Goal: Information Seeking & Learning: Learn about a topic

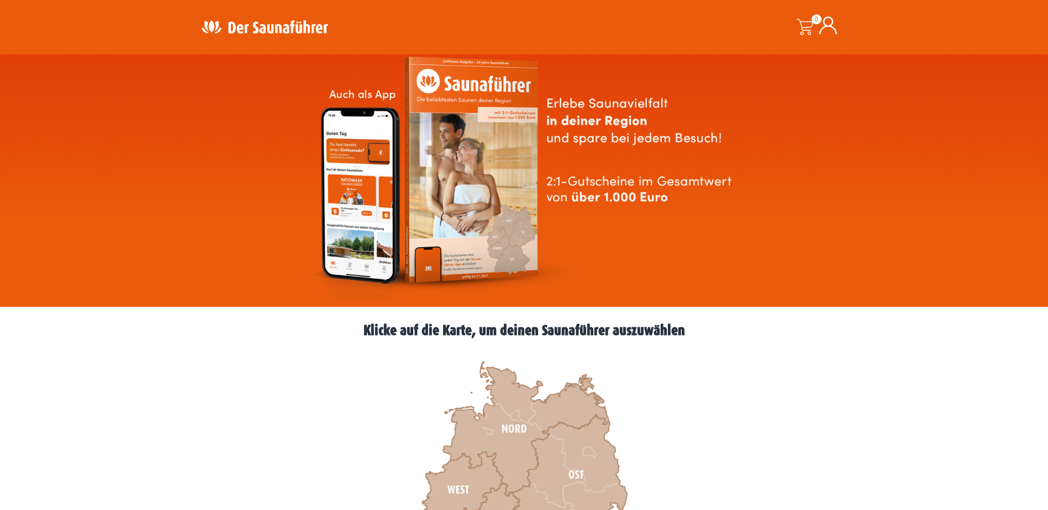
scroll to position [110, 0]
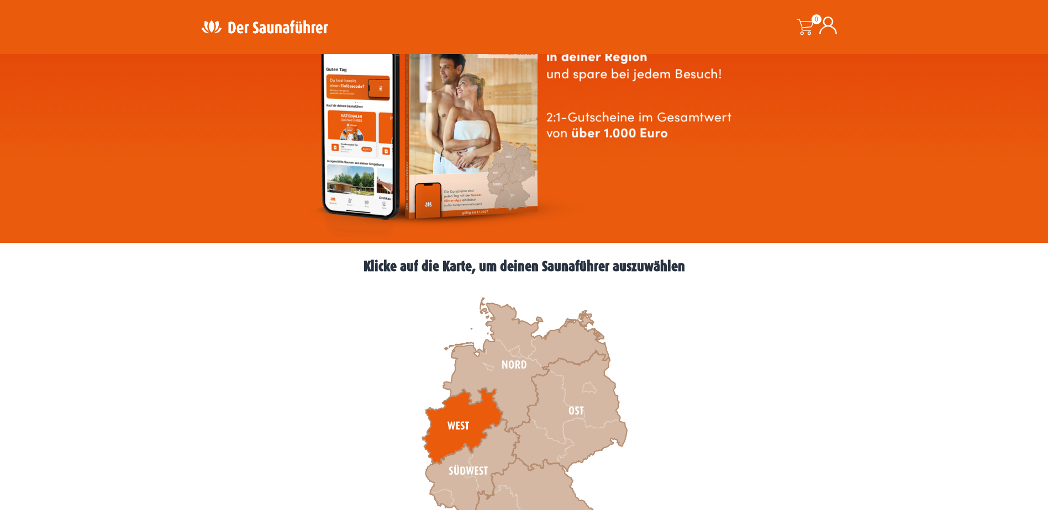
click at [459, 423] on icon at bounding box center [462, 426] width 81 height 76
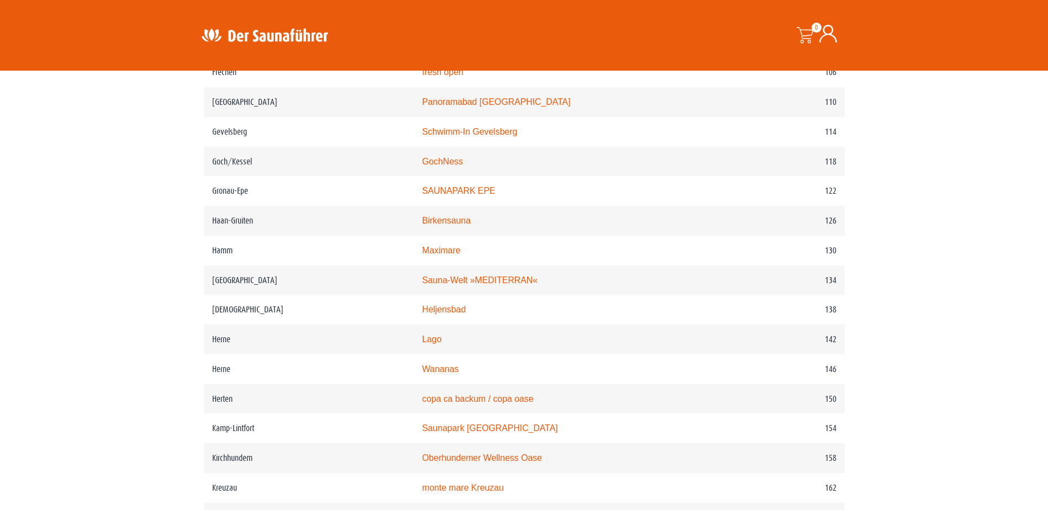
scroll to position [1191, 0]
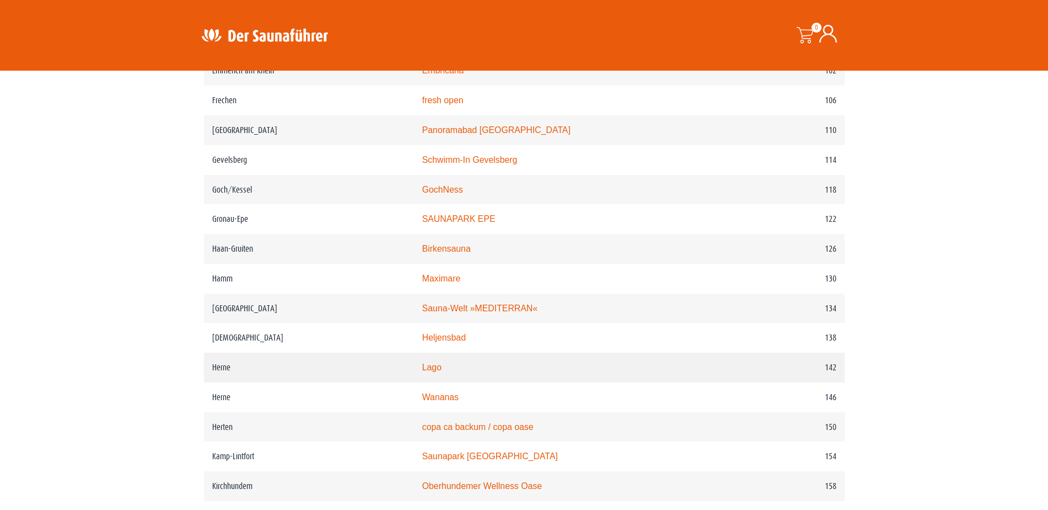
click at [385, 383] on td "Herne" at bounding box center [309, 368] width 210 height 30
click at [441, 372] on link "Lago" at bounding box center [431, 367] width 19 height 9
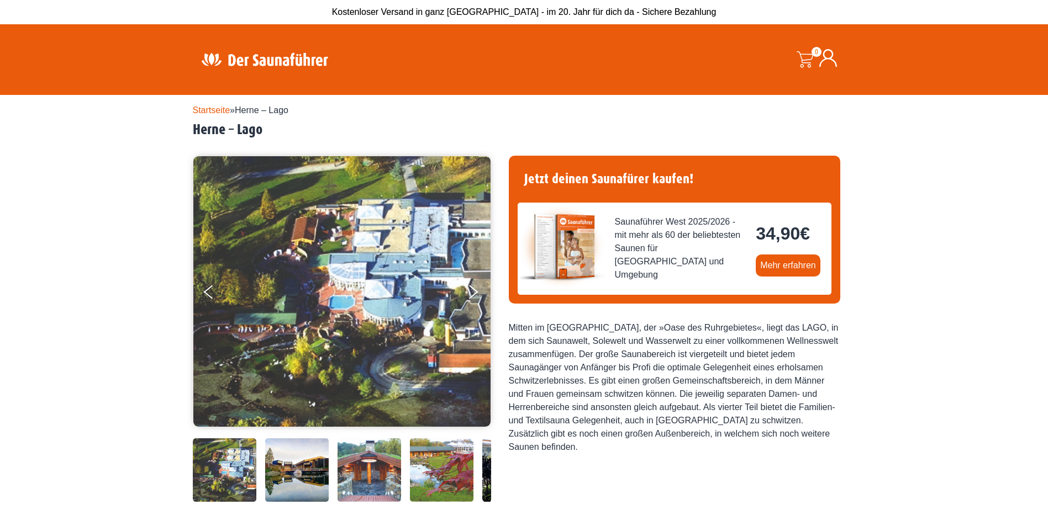
click at [302, 468] on img at bounding box center [297, 470] width 64 height 64
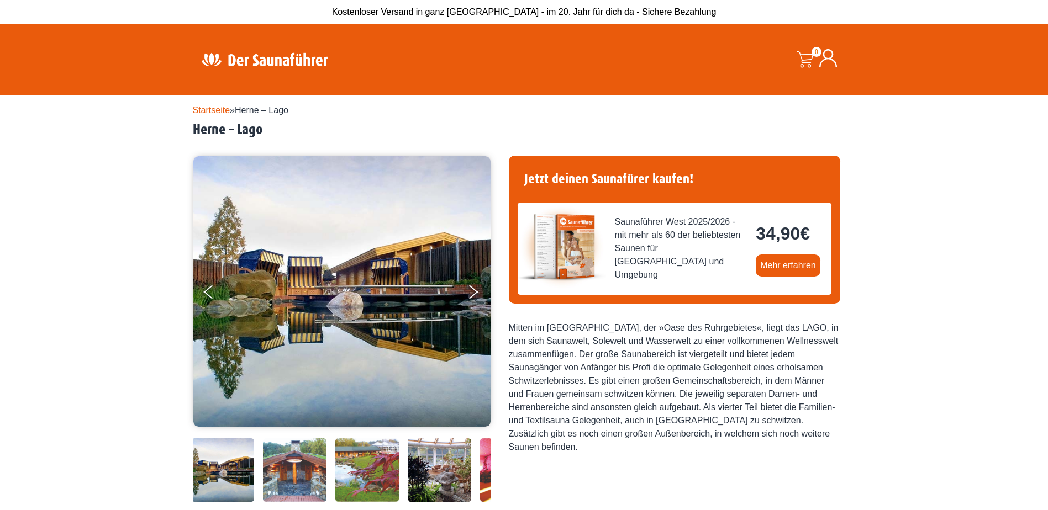
click at [302, 469] on img at bounding box center [295, 470] width 64 height 64
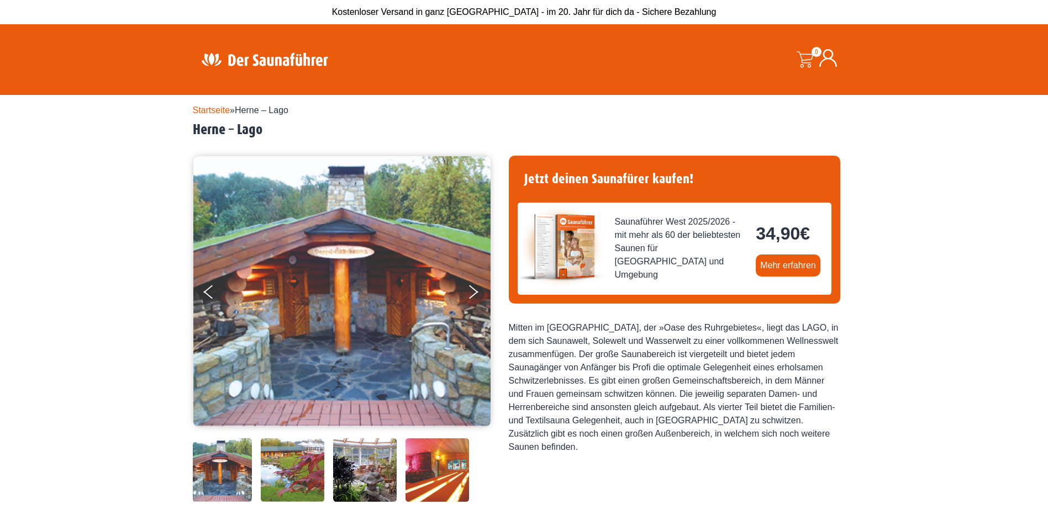
click at [302, 469] on img at bounding box center [293, 470] width 64 height 64
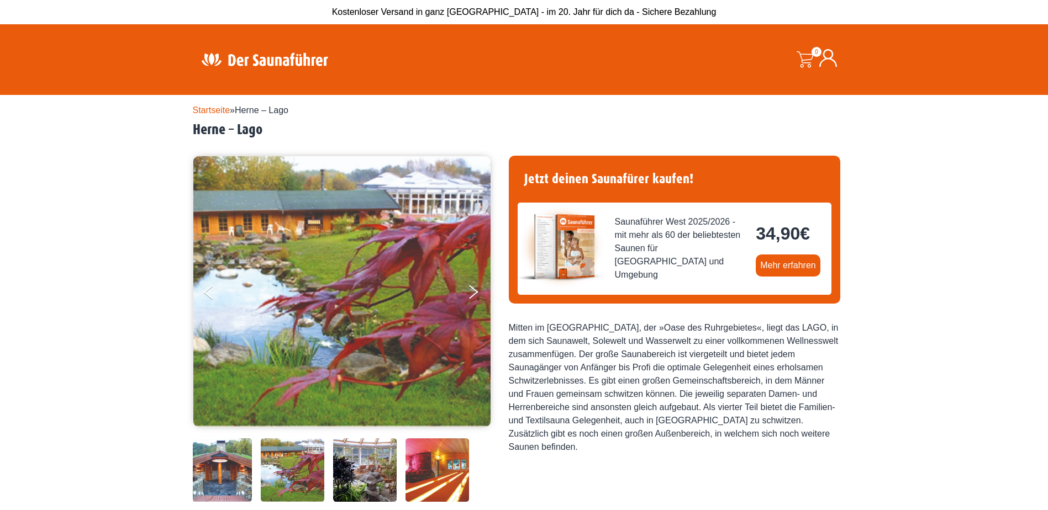
click at [302, 469] on img at bounding box center [293, 470] width 64 height 64
click at [343, 481] on img at bounding box center [365, 470] width 64 height 64
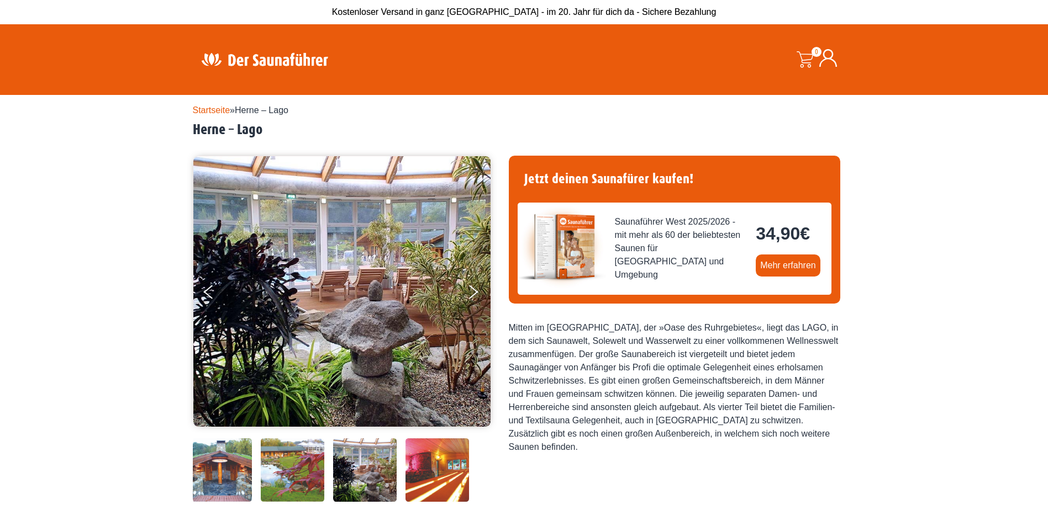
click at [433, 482] on img at bounding box center [437, 470] width 64 height 64
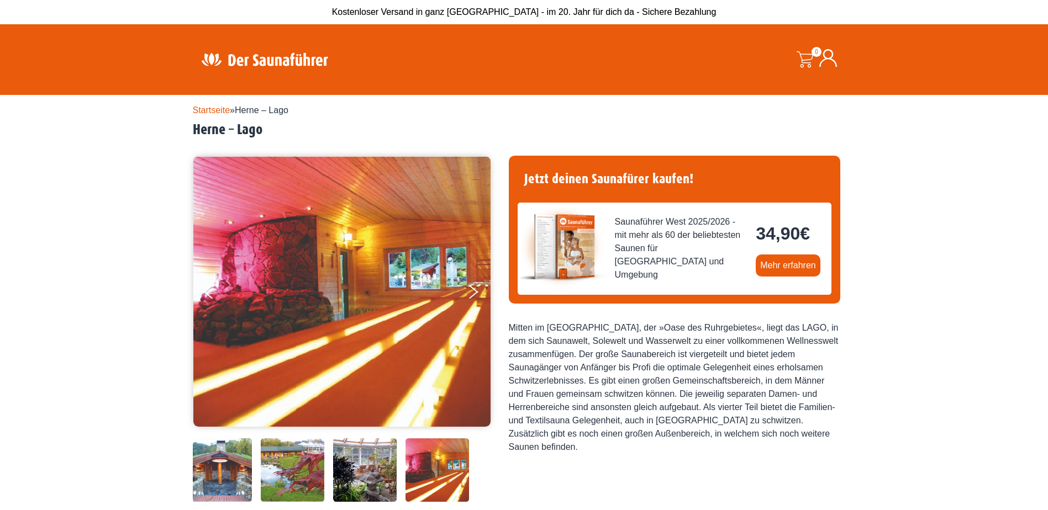
click at [433, 482] on img at bounding box center [437, 470] width 64 height 64
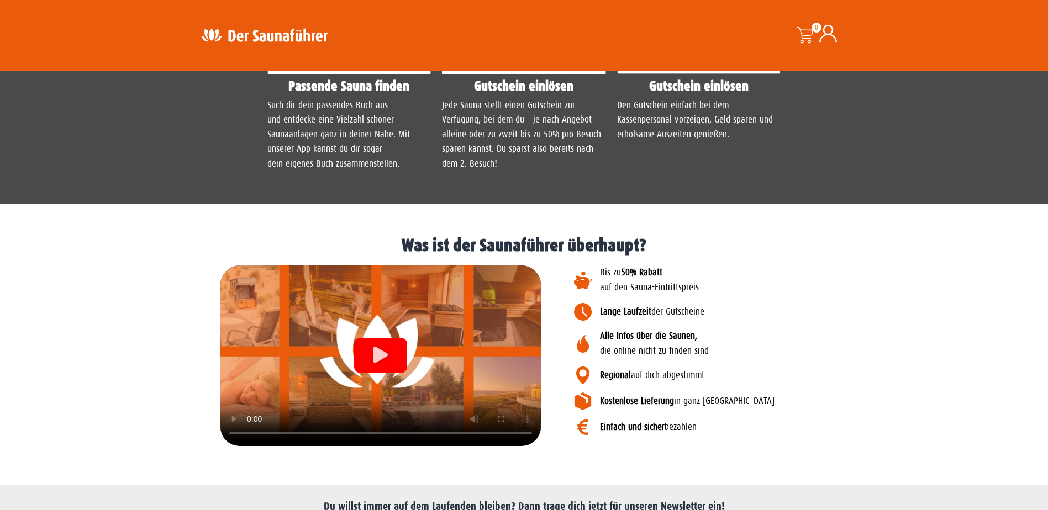
scroll to position [1160, 0]
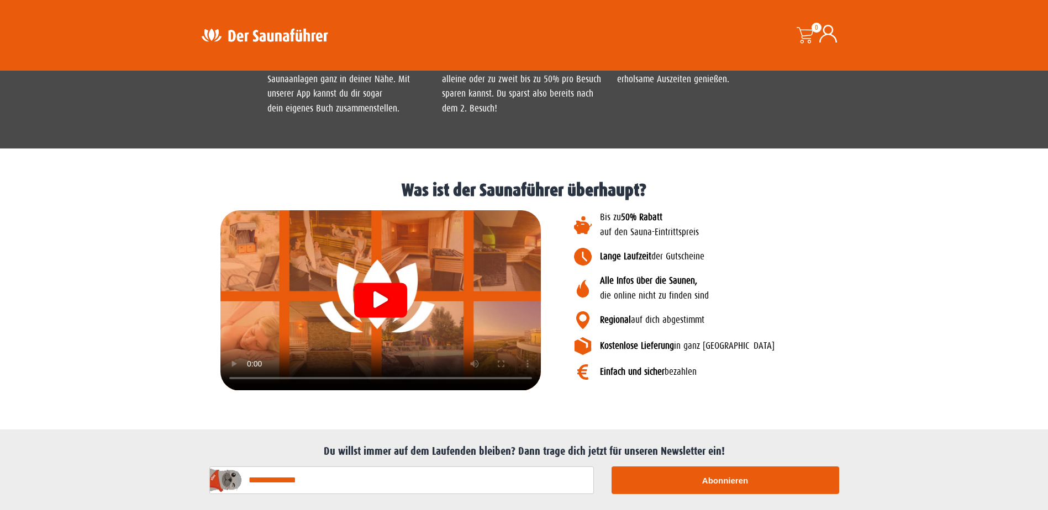
click at [377, 300] on icon "Video abspielen" at bounding box center [380, 300] width 14 height 17
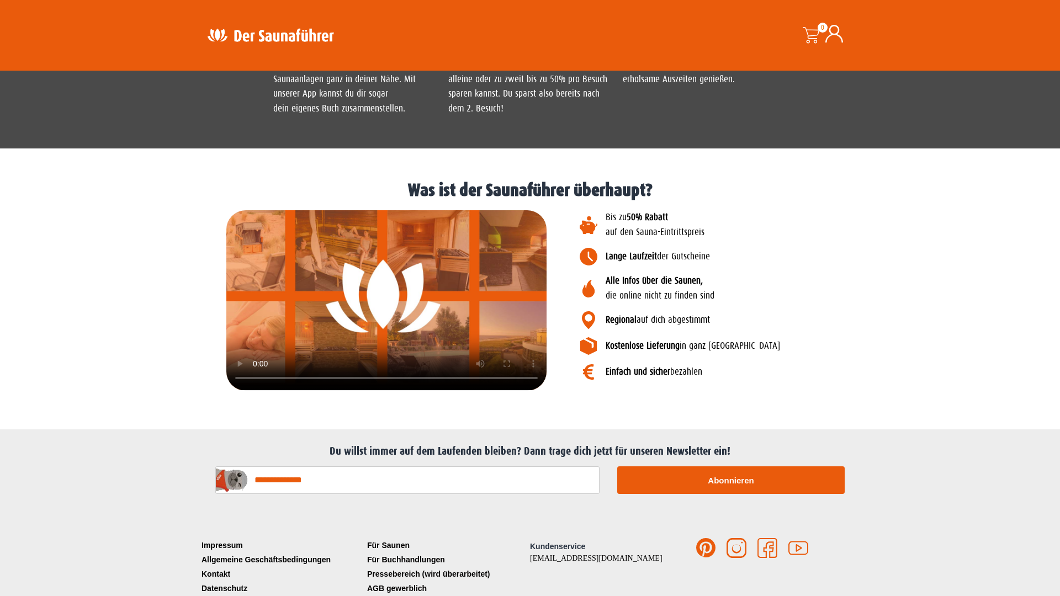
click at [547, 219] on video at bounding box center [386, 300] width 320 height 180
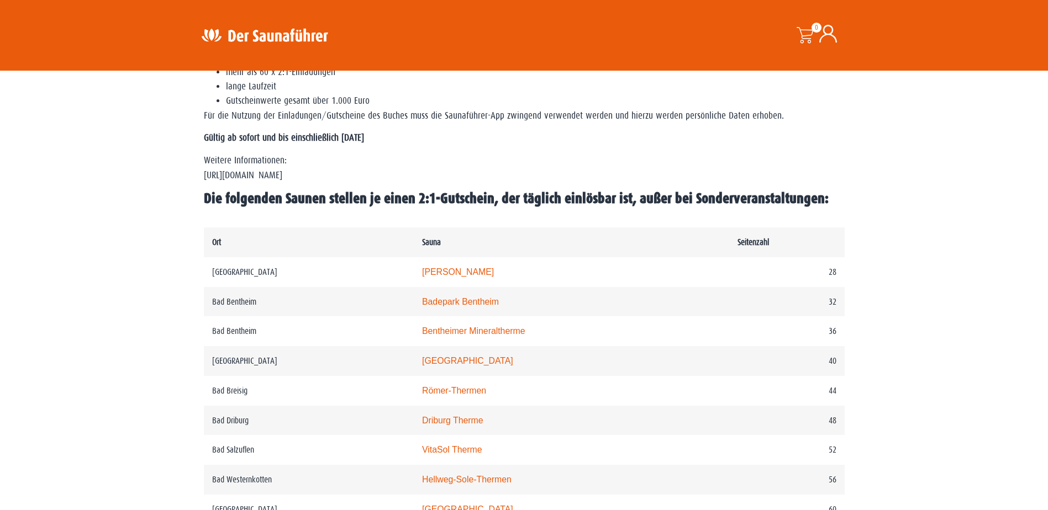
scroll to position [418, 0]
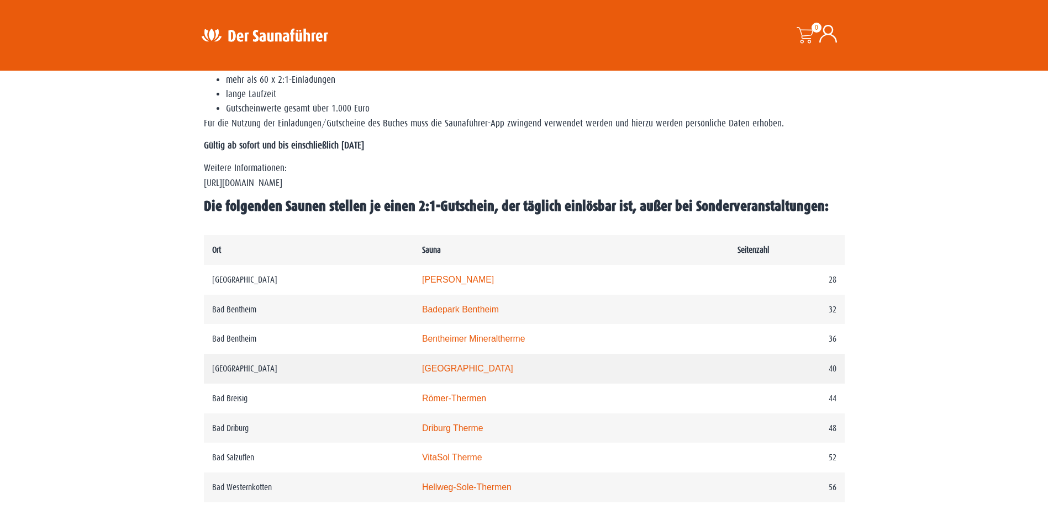
click at [455, 372] on link "Rothaarbad" at bounding box center [467, 368] width 91 height 9
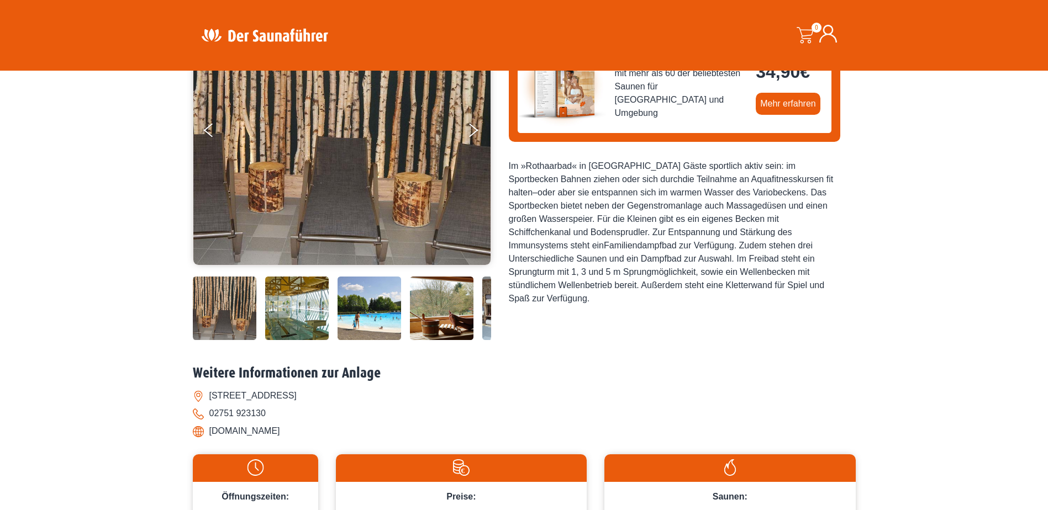
scroll to position [110, 0]
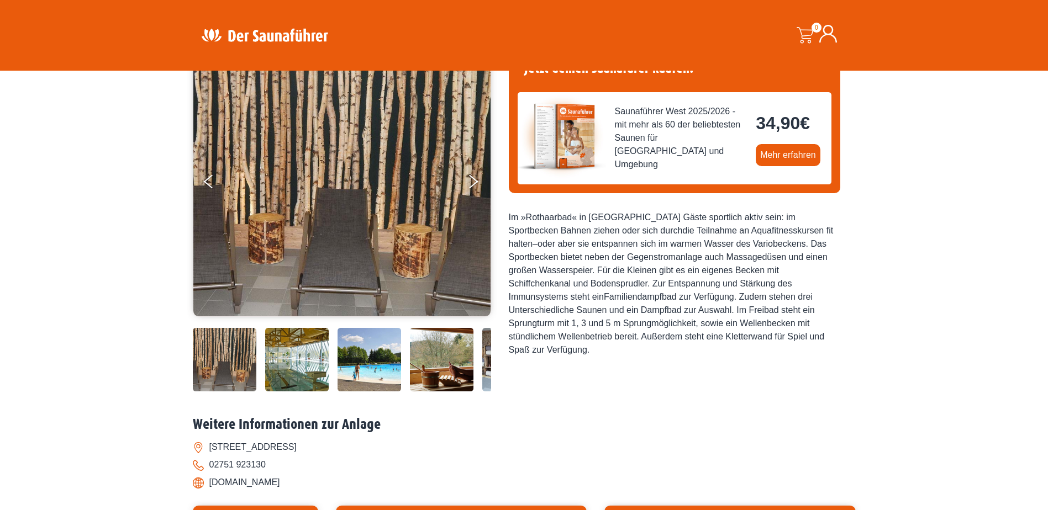
click at [352, 177] on img at bounding box center [341, 181] width 297 height 271
click at [296, 361] on img at bounding box center [297, 360] width 64 height 64
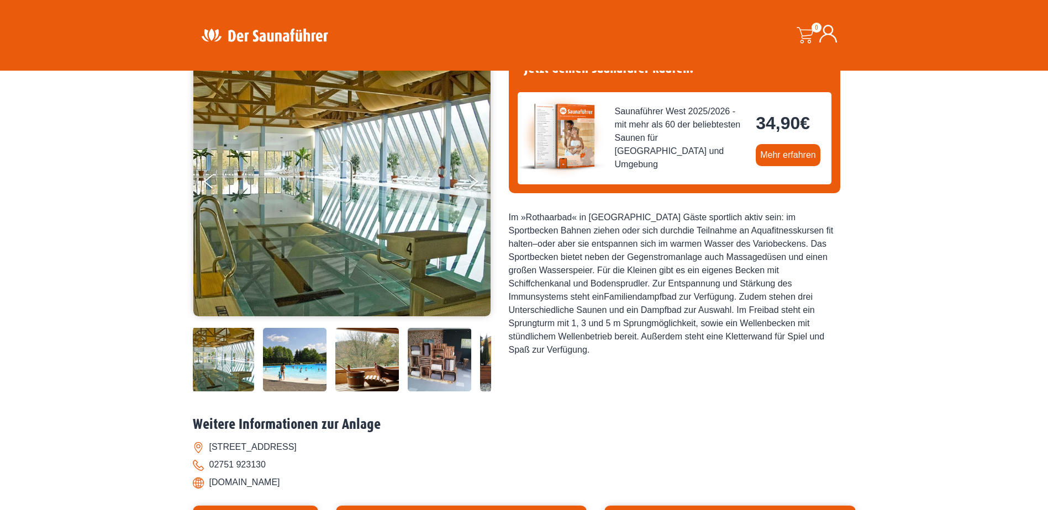
click at [216, 365] on img at bounding box center [223, 360] width 64 height 64
click at [225, 357] on img at bounding box center [223, 360] width 64 height 64
click at [306, 358] on img at bounding box center [295, 360] width 64 height 64
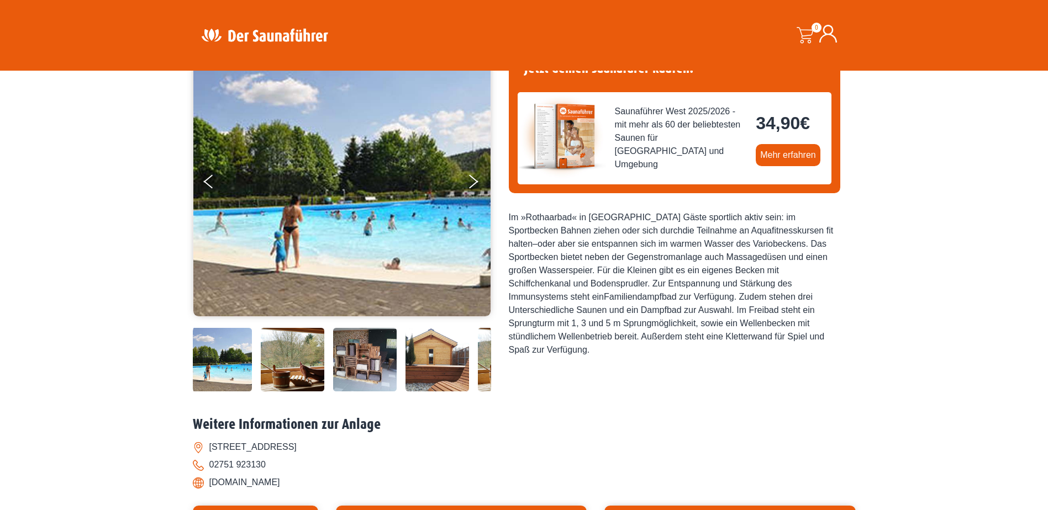
click at [306, 358] on img at bounding box center [293, 360] width 64 height 64
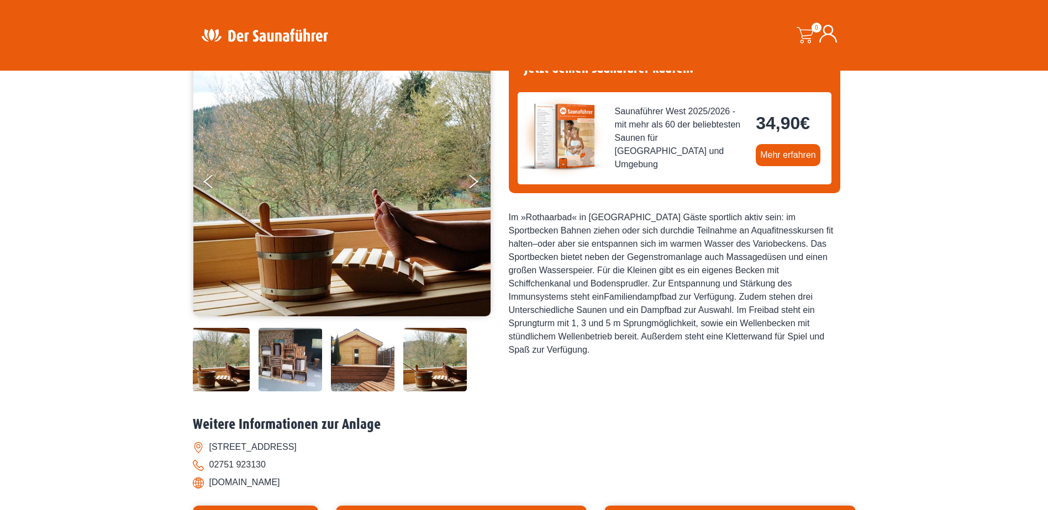
click at [306, 358] on img at bounding box center [290, 360] width 64 height 64
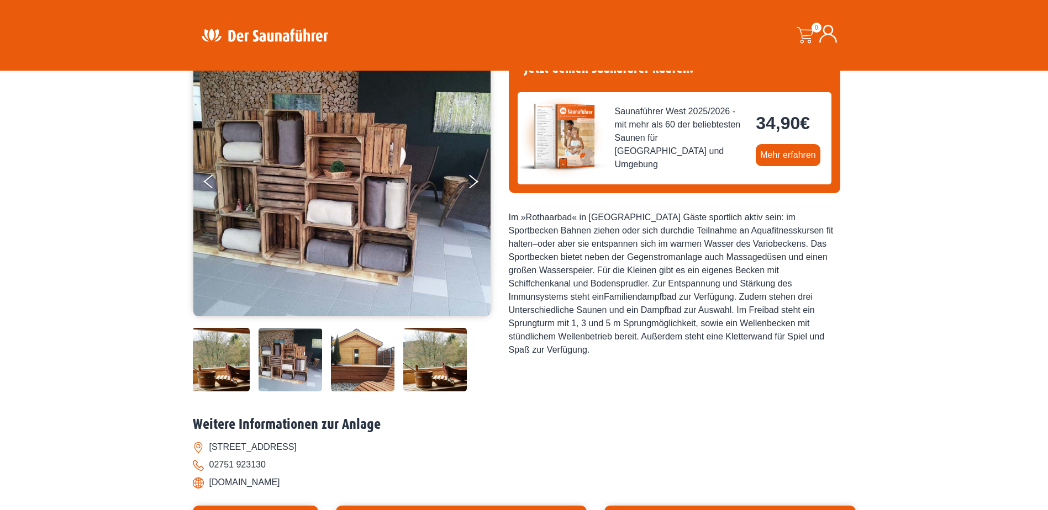
click at [306, 358] on img at bounding box center [290, 360] width 64 height 64
click at [355, 362] on img at bounding box center [363, 360] width 64 height 64
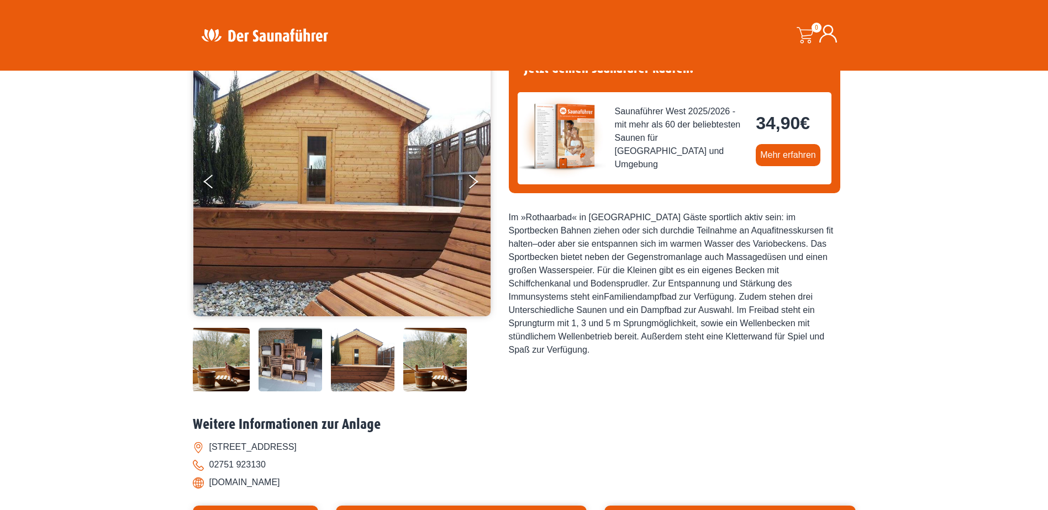
click at [355, 362] on img at bounding box center [363, 360] width 64 height 64
click at [440, 361] on img at bounding box center [435, 360] width 64 height 64
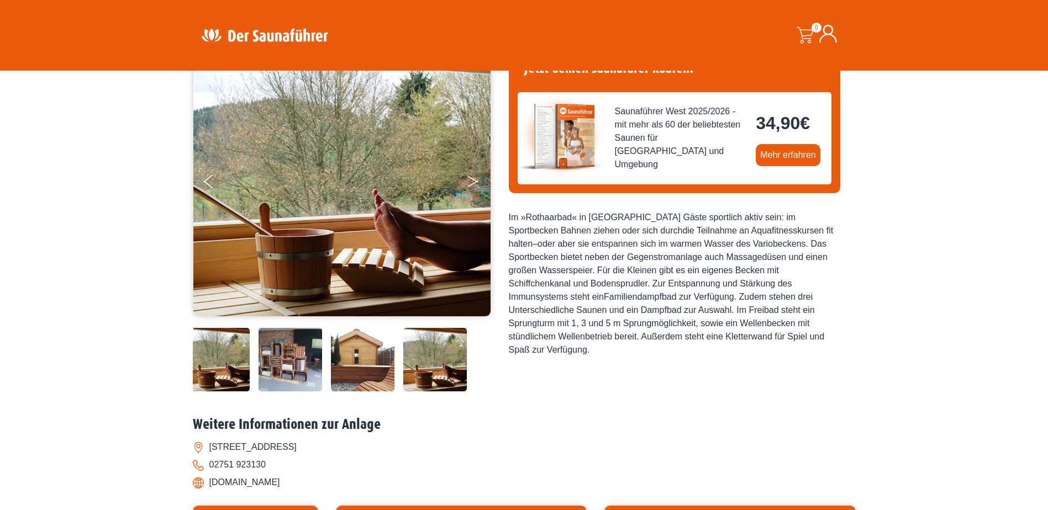
click at [471, 178] on icon "Next" at bounding box center [473, 179] width 10 height 7
click at [472, 181] on button "Next" at bounding box center [481, 184] width 28 height 28
click at [210, 178] on icon "Previous" at bounding box center [209, 179] width 10 height 7
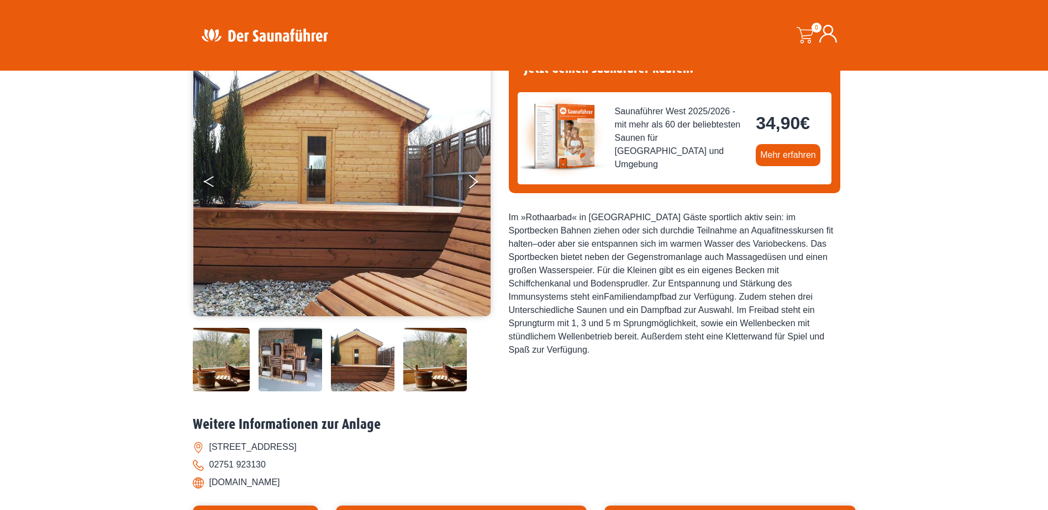
click at [210, 178] on icon "Previous" at bounding box center [209, 179] width 10 height 7
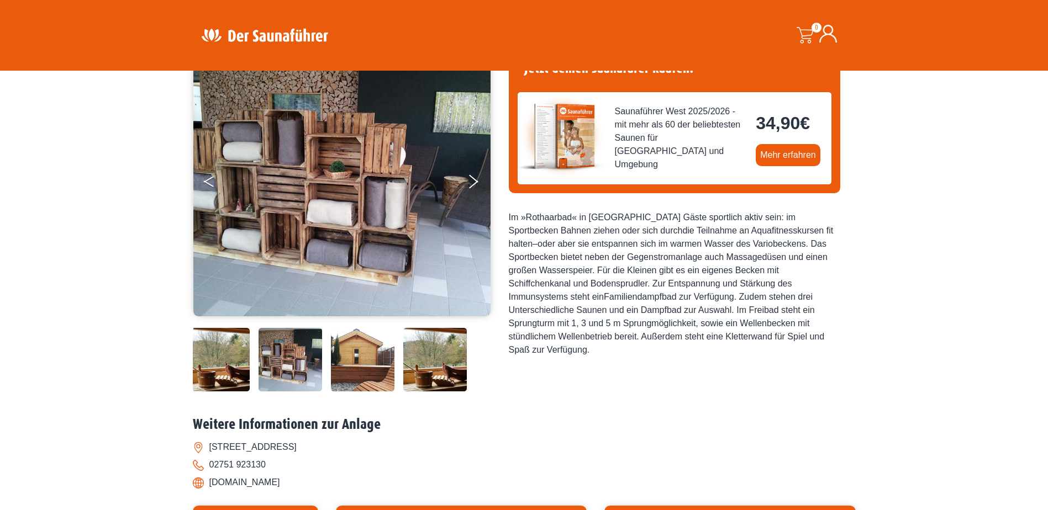
click at [210, 178] on icon "Previous" at bounding box center [209, 179] width 10 height 7
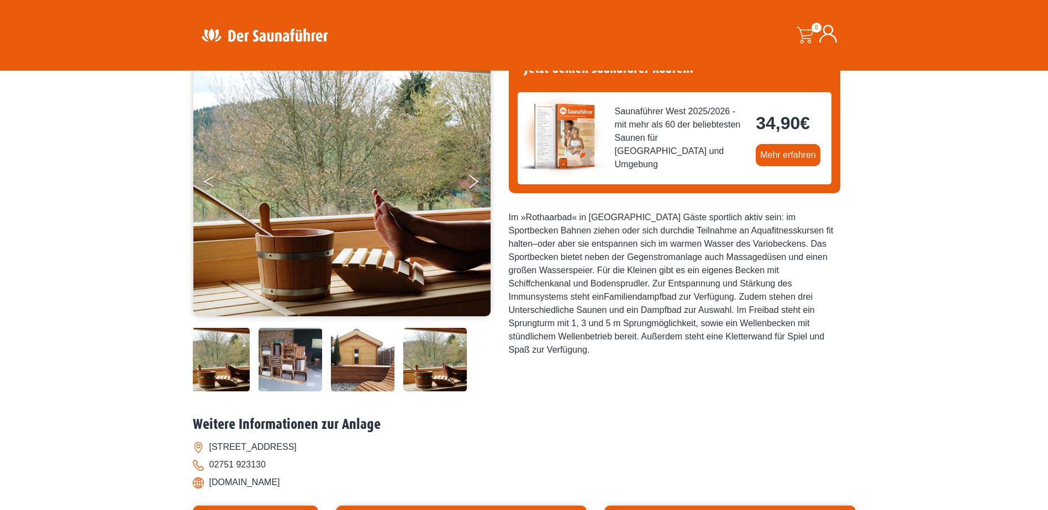
click at [210, 178] on icon "Previous" at bounding box center [209, 179] width 10 height 7
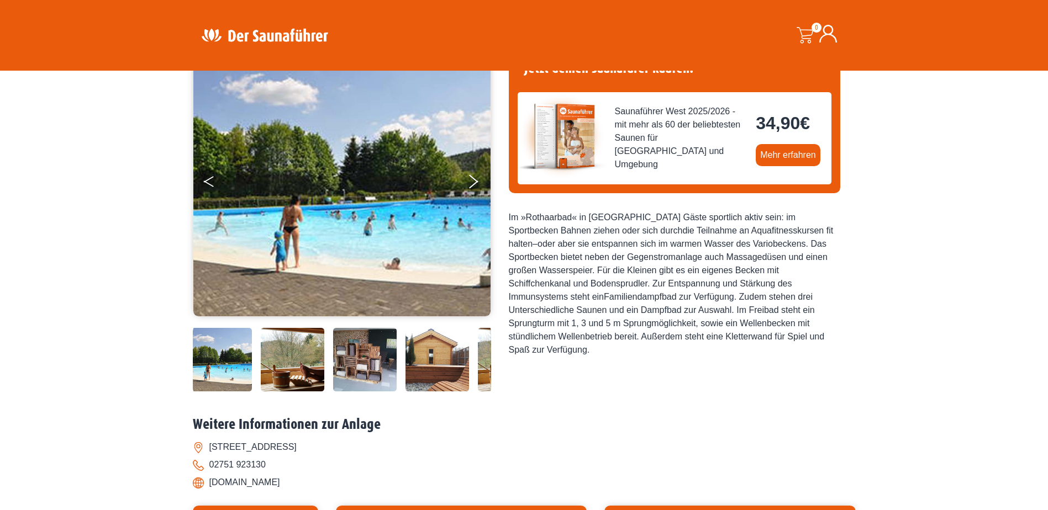
click at [210, 178] on icon "Previous" at bounding box center [209, 179] width 10 height 7
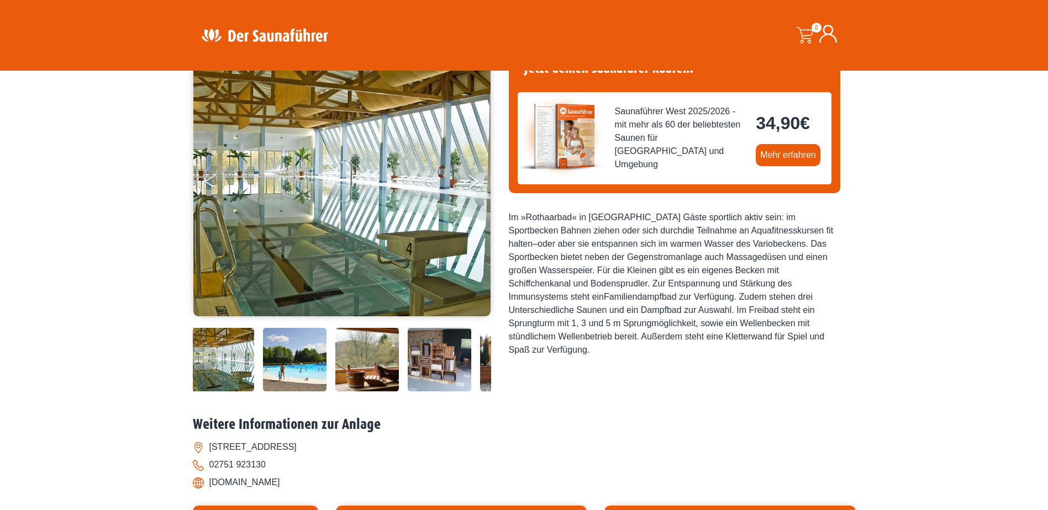
click at [210, 178] on icon "Previous" at bounding box center [209, 179] width 10 height 7
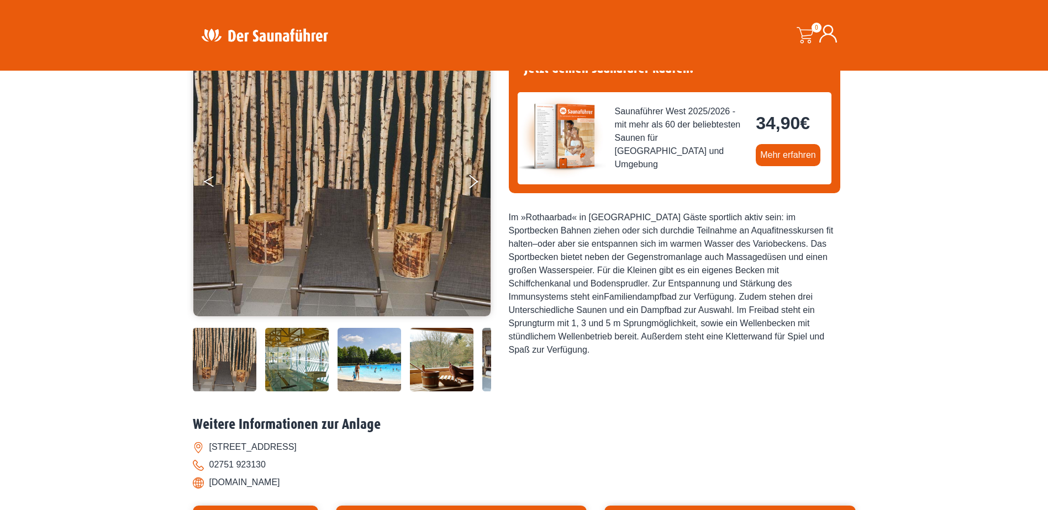
click at [210, 178] on icon "Previous" at bounding box center [209, 179] width 10 height 7
